Goal: Entertainment & Leisure: Consume media (video, audio)

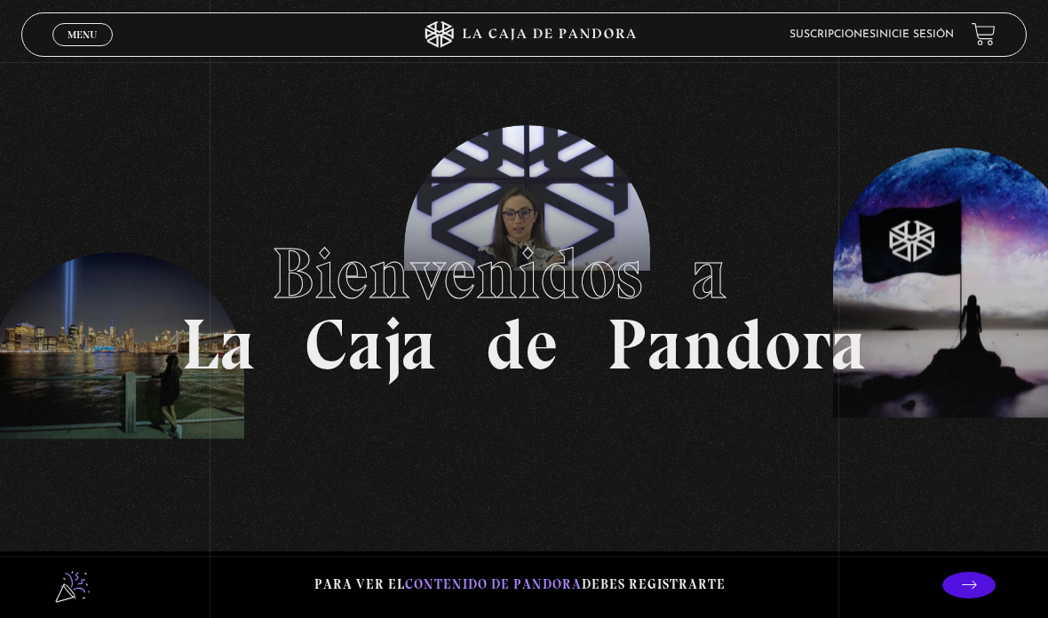
click at [100, 62] on section "Bienvenidos a La Caja de Pandora" at bounding box center [524, 309] width 1048 height 618
click at [889, 31] on link "Inicie sesión" at bounding box center [915, 34] width 78 height 11
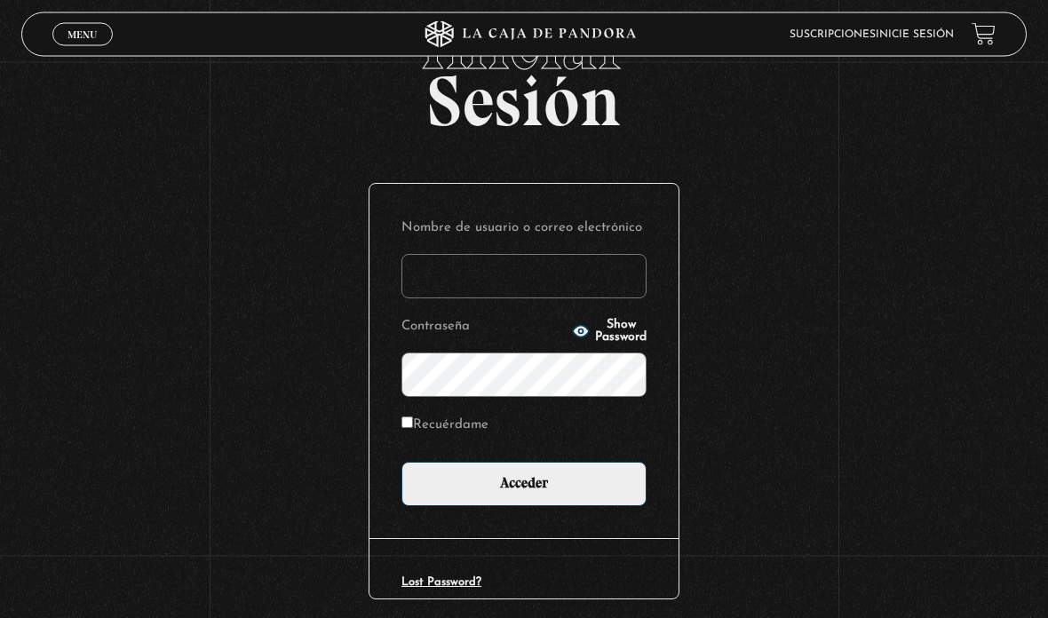
scroll to position [91, 0]
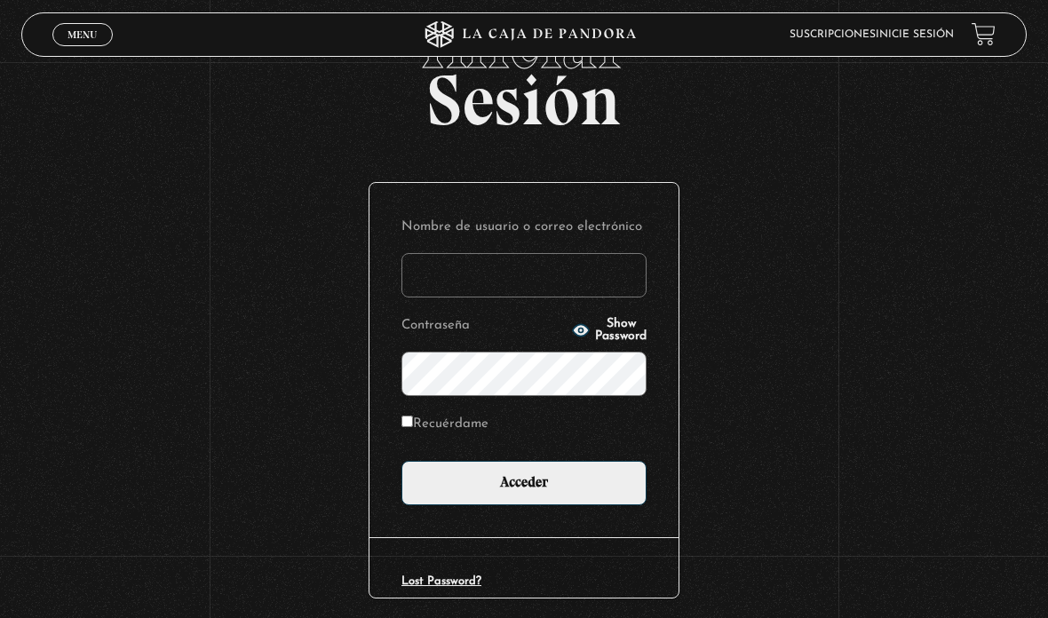
click at [583, 291] on input "Nombre de usuario o correo electrónico" at bounding box center [524, 275] width 245 height 44
click at [888, 177] on div "Iniciar Sesión Nombre de usuario o correo electrónico Contraseña Show Password …" at bounding box center [524, 343] width 1048 height 671
click at [485, 298] on input "Nombre de usuario o correo electrónico" at bounding box center [524, 275] width 245 height 44
type input "kendy.hernandez.jimenez@gmail.com"
click at [397, 421] on div "Nombre de usuario o correo electrónico kendy.hernandez.jimenez@gmail.com Contra…" at bounding box center [524, 360] width 309 height 355
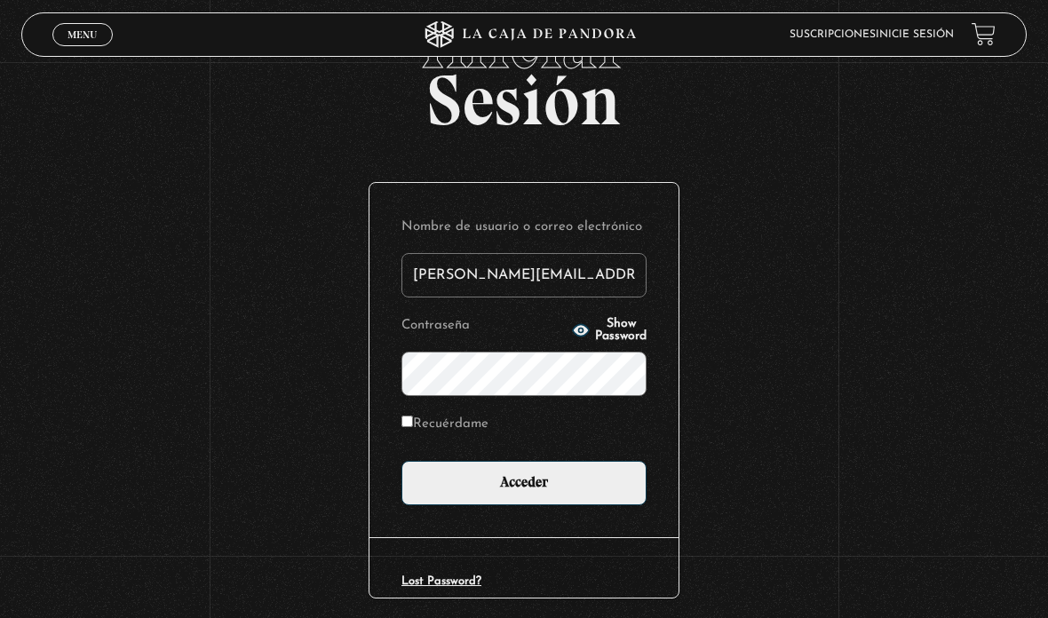
click at [403, 427] on input "Recuérdame" at bounding box center [408, 422] width 12 height 12
checkbox input "true"
click at [534, 492] on input "Acceder" at bounding box center [524, 483] width 245 height 44
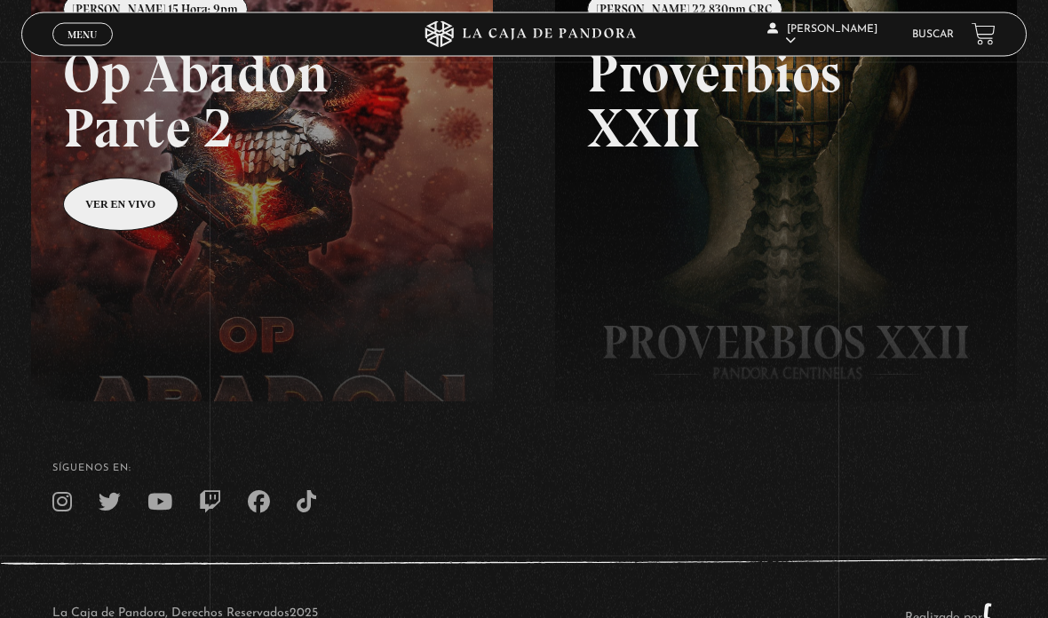
scroll to position [299, 0]
click at [129, 224] on link at bounding box center [555, 277] width 1048 height 618
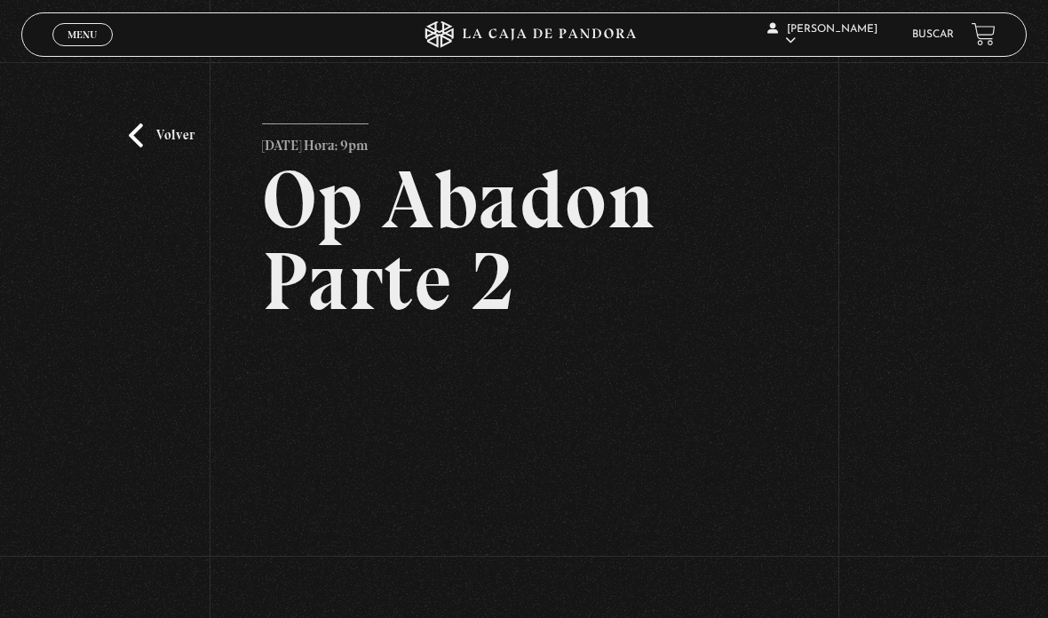
click at [176, 179] on div "Volver [DATE] Hora: 9pm Op Abadon Parte 2" at bounding box center [524, 371] width 1048 height 619
click at [85, 36] on span "Menu" at bounding box center [82, 34] width 29 height 11
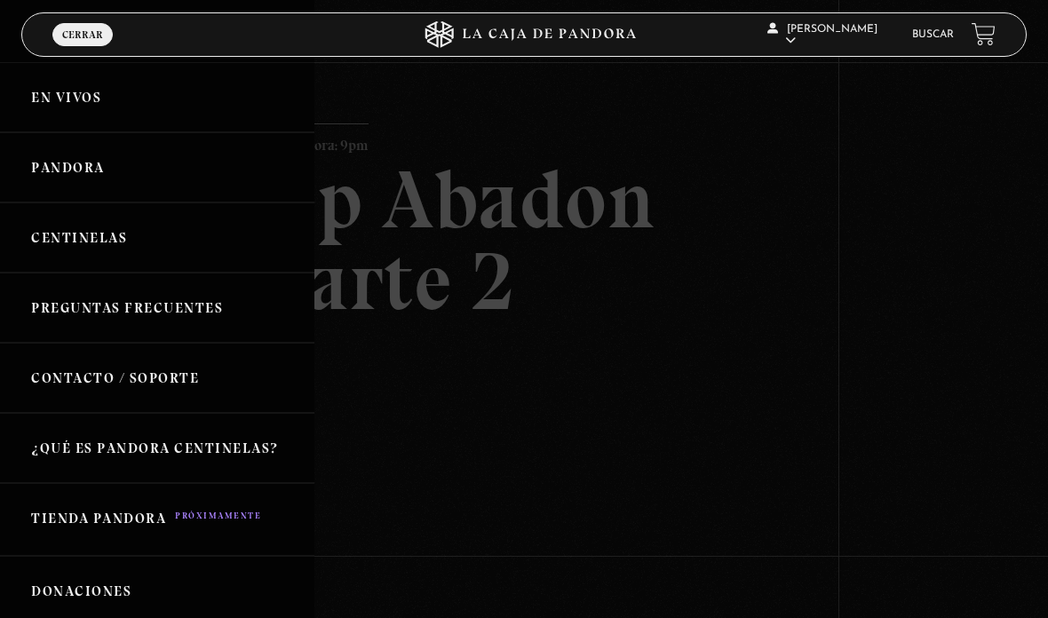
click at [89, 170] on link "Pandora" at bounding box center [157, 167] width 315 height 70
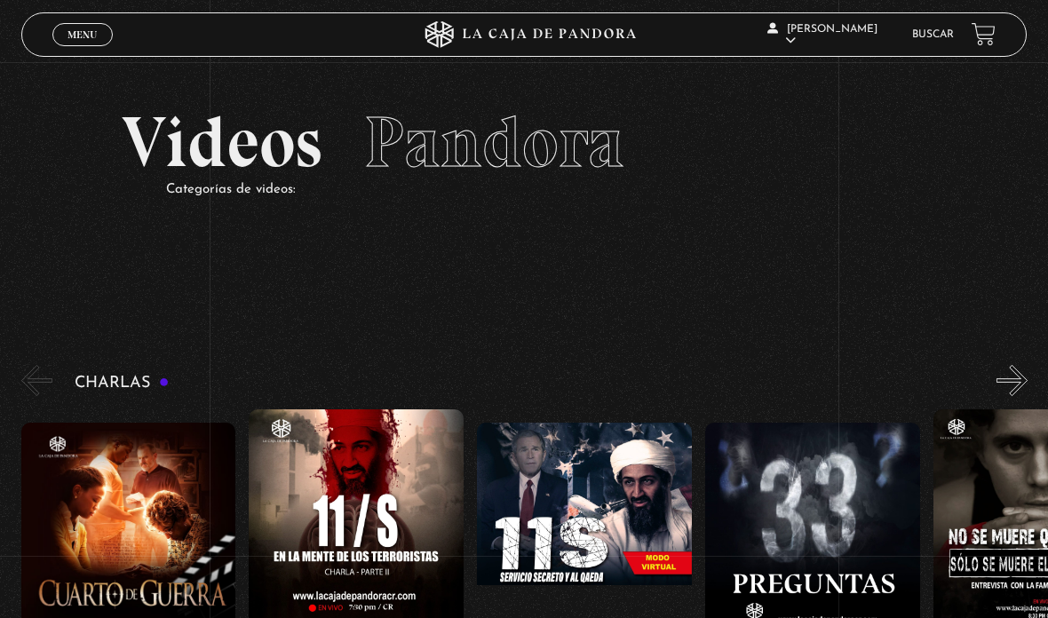
click at [111, 392] on h3 "Charlas" at bounding box center [122, 383] width 95 height 17
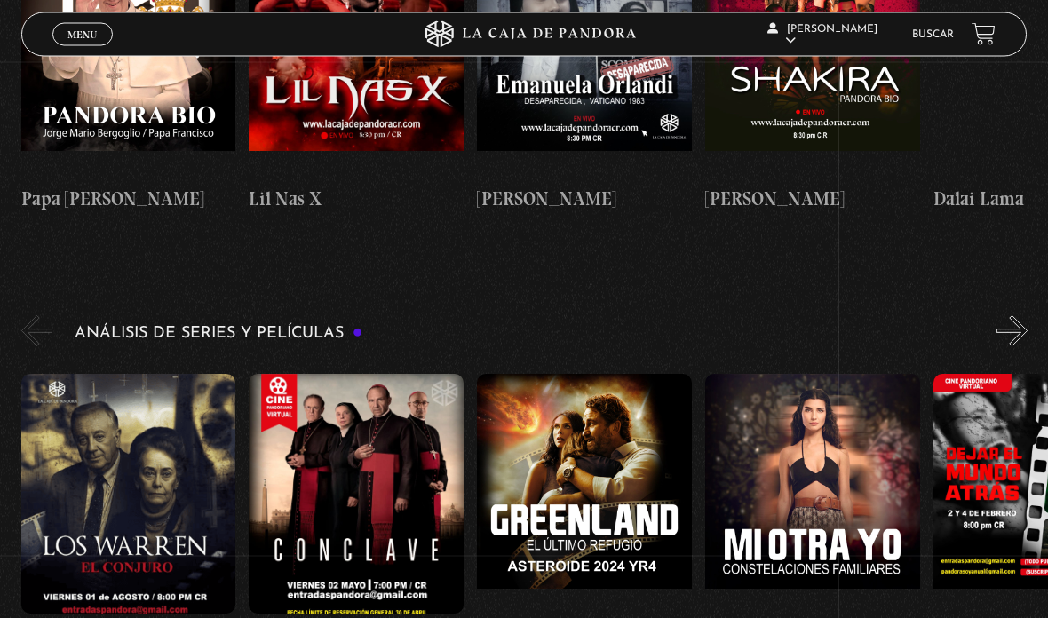
scroll to position [2732, 0]
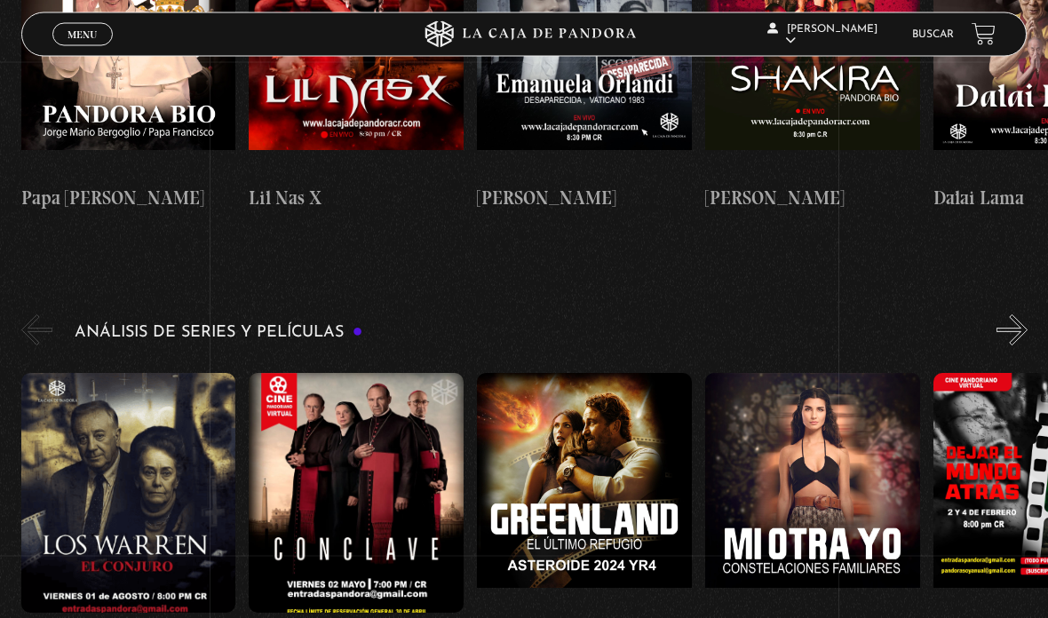
click at [137, 387] on figure at bounding box center [128, 494] width 215 height 240
